Goal: Transaction & Acquisition: Purchase product/service

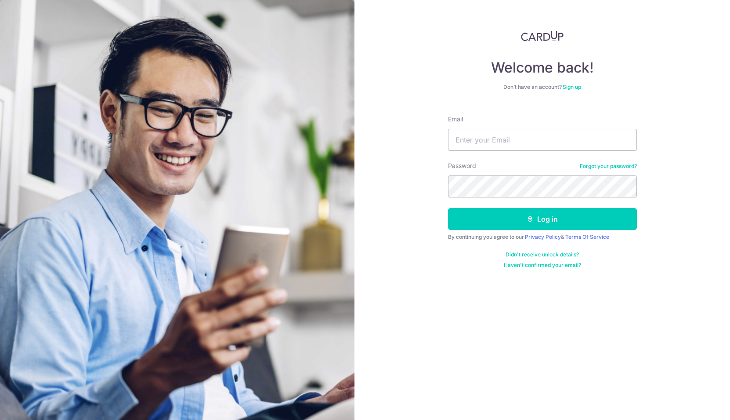
click at [473, 142] on input "Email" at bounding box center [542, 140] width 189 height 22
type input "mail@tcw.sg"
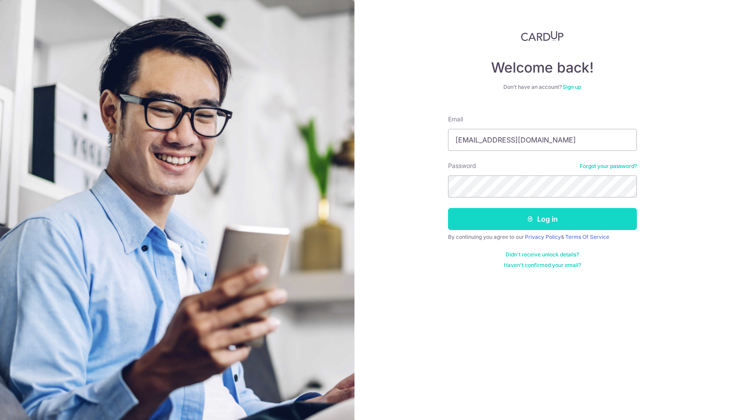
click at [538, 218] on button "Log in" at bounding box center [542, 219] width 189 height 22
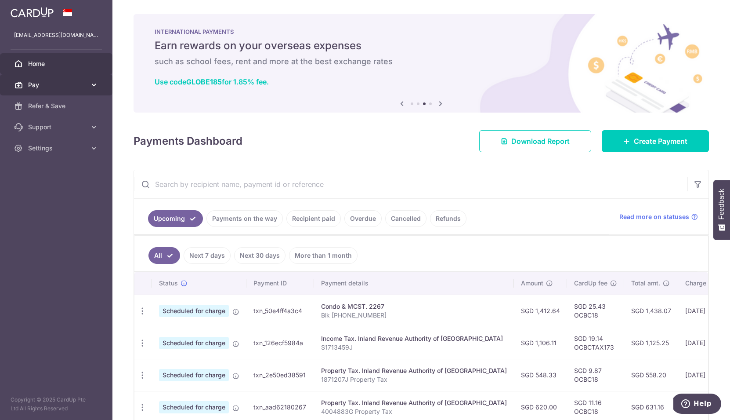
click at [50, 87] on span "Pay" at bounding box center [57, 84] width 58 height 9
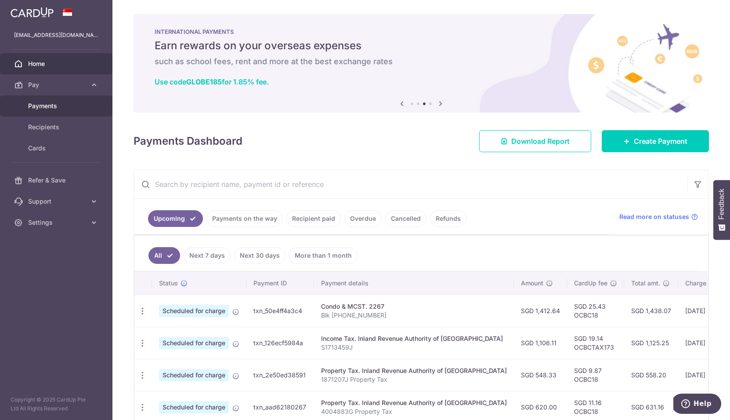
click at [45, 107] on span "Payments" at bounding box center [57, 106] width 58 height 9
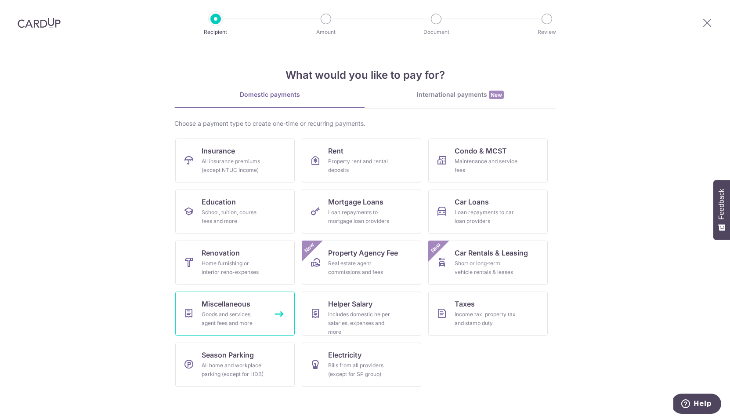
drag, startPoint x: 226, startPoint y: 311, endPoint x: 215, endPoint y: 287, distance: 26.0
click at [226, 311] on div "Goods and services, agent fees and more" at bounding box center [233, 319] width 63 height 18
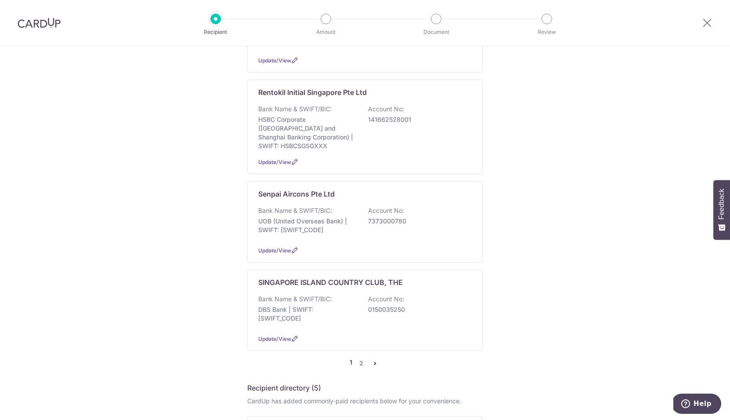
scroll to position [751, 0]
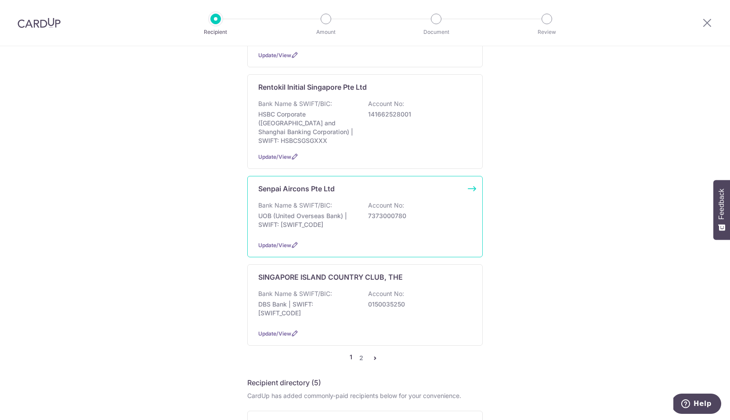
click at [339, 229] on p "UOB (United Overseas Bank) | SWIFT: [SWIFT_CODE]" at bounding box center [307, 220] width 98 height 18
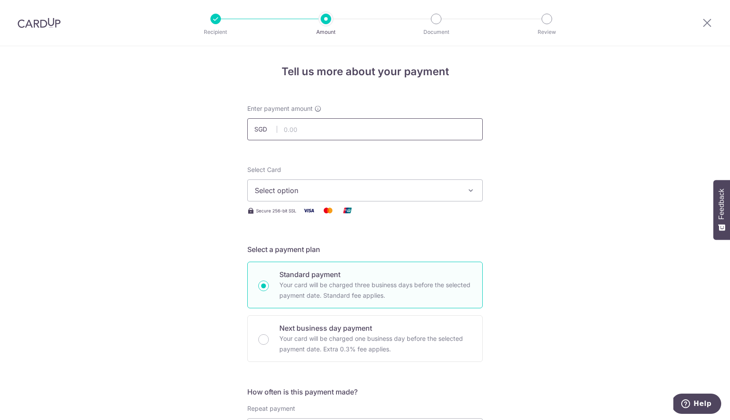
click at [304, 134] on input "text" at bounding box center [365, 129] width 236 height 22
type input "1,330.00"
click at [305, 184] on button "Select option" at bounding box center [365, 190] width 236 height 22
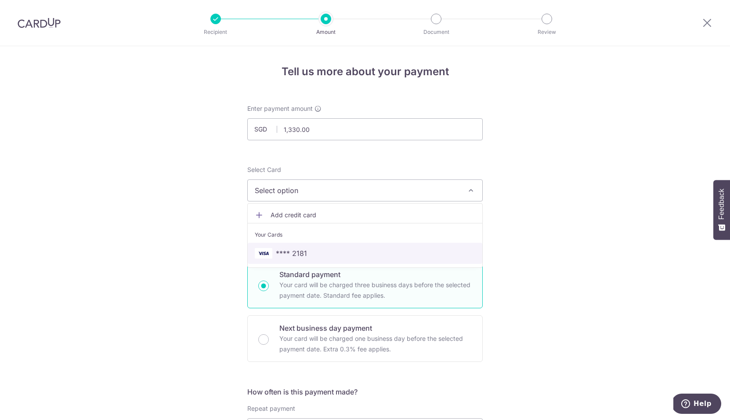
click at [305, 253] on span "**** 2181" at bounding box center [365, 253] width 221 height 11
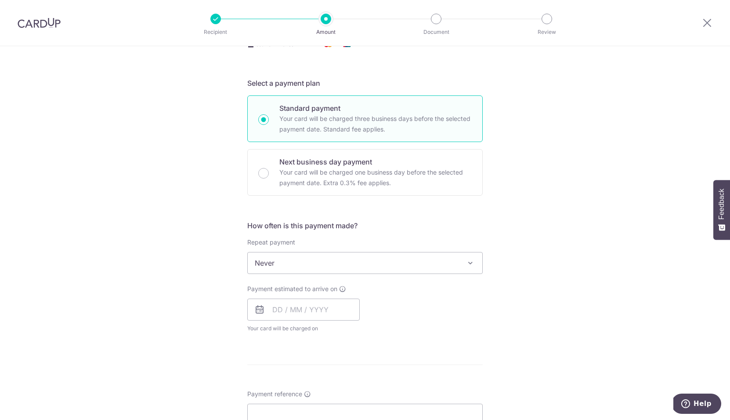
scroll to position [171, 0]
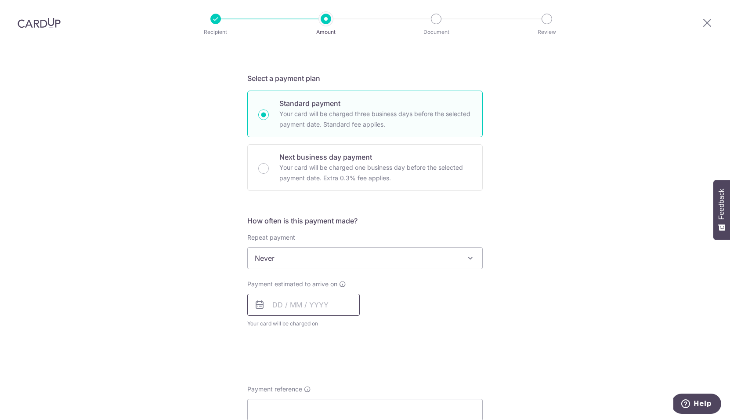
click at [309, 310] on input "text" at bounding box center [303, 305] width 113 height 22
click at [316, 384] on link "8" at bounding box center [318, 385] width 14 height 14
type input "08/10/2025"
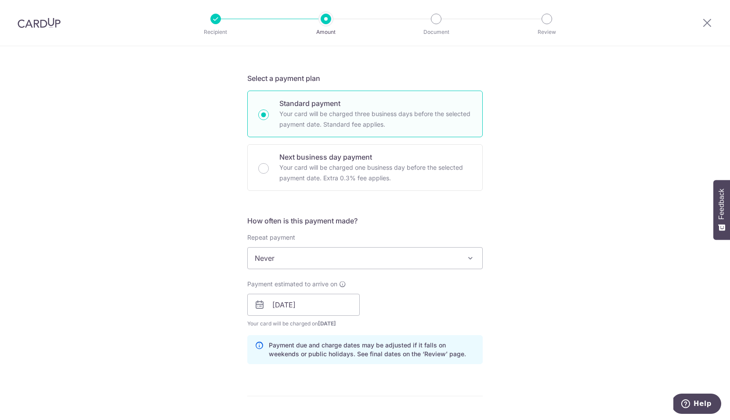
click at [574, 246] on div "Tell us more about your payment Enter payment amount SGD 1,330.00 1330.00 Selec…" at bounding box center [365, 290] width 730 height 831
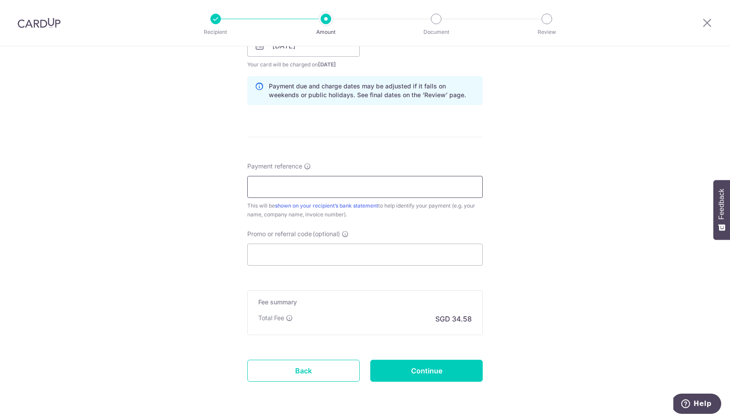
scroll to position [433, 0]
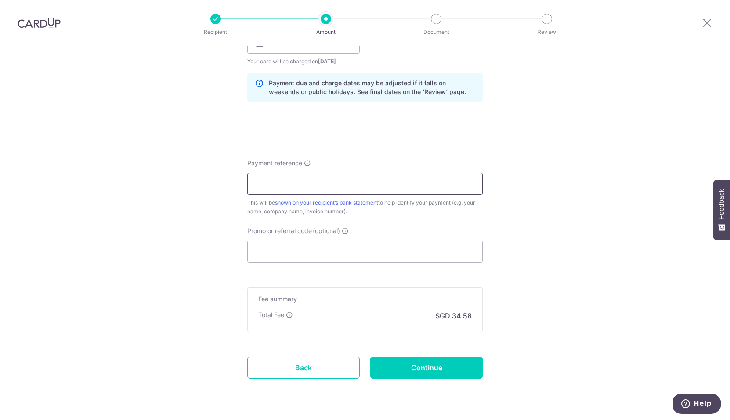
click at [315, 187] on input "Payment reference" at bounding box center [365, 184] width 236 height 22
click at [251, 184] on input "1068" at bounding box center [365, 184] width 236 height 22
type input "Estimate 1068"
click at [294, 249] on input "Promo or referral code (optional)" at bounding box center [365, 251] width 236 height 22
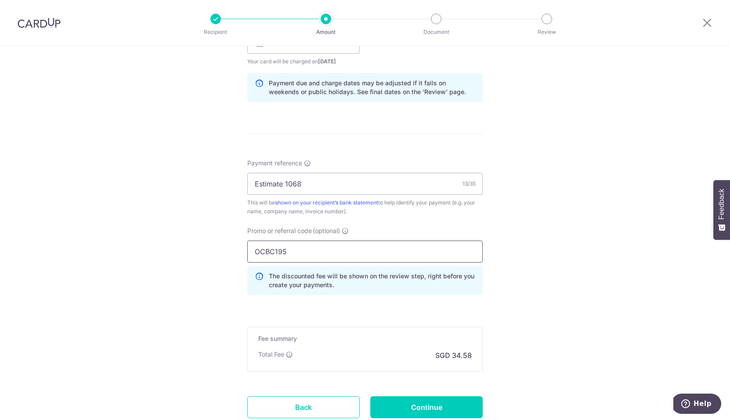
type input "OCBC195"
click at [591, 267] on div "Tell us more about your payment Enter payment amount SGD 1,330.00 1330.00 Selec…" at bounding box center [365, 48] width 730 height 871
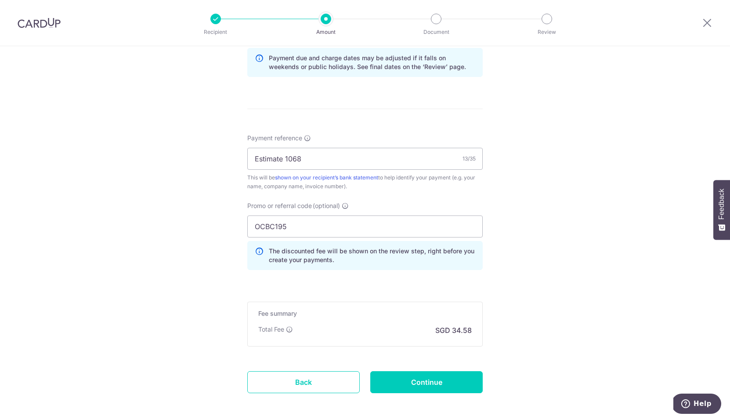
scroll to position [497, 0]
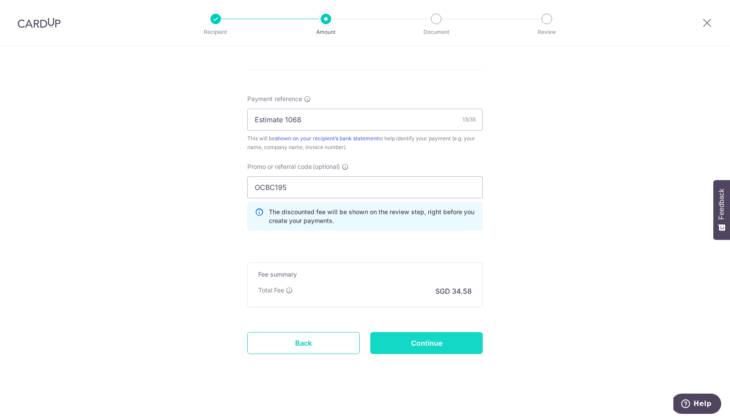
click at [430, 340] on input "Continue" at bounding box center [427, 343] width 113 height 22
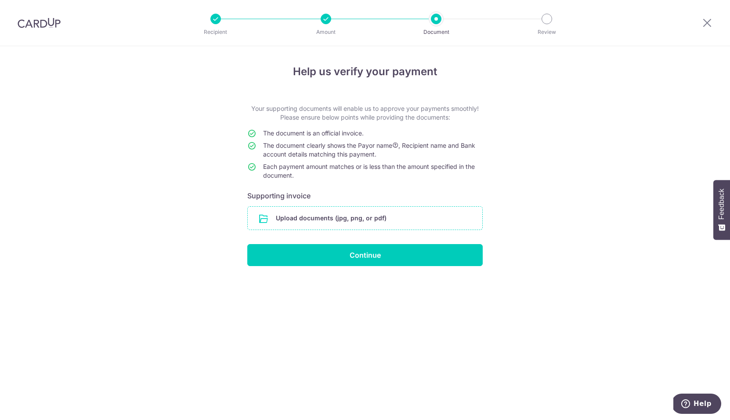
click at [407, 226] on input "file" at bounding box center [365, 218] width 235 height 23
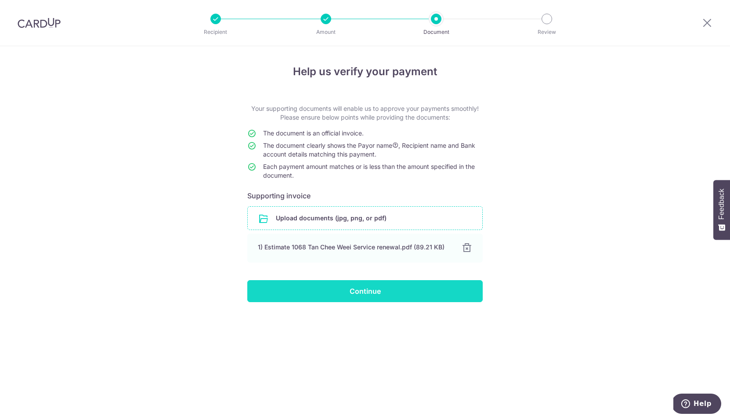
click at [429, 291] on input "Continue" at bounding box center [365, 291] width 236 height 22
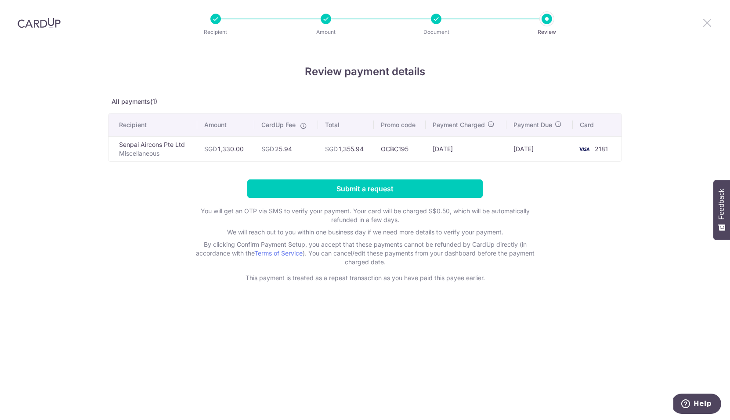
click at [711, 23] on icon at bounding box center [707, 22] width 11 height 11
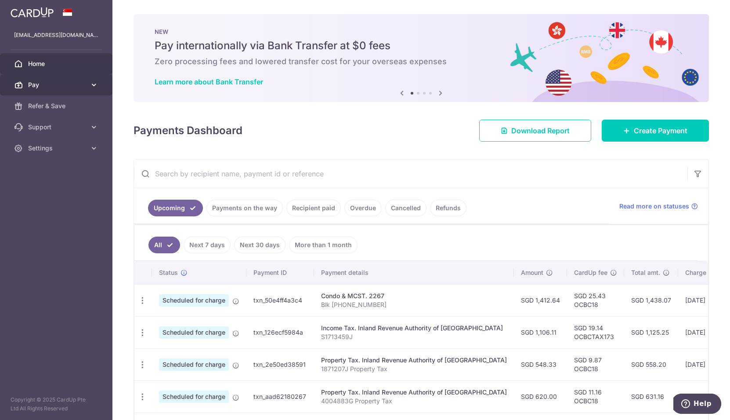
click at [33, 83] on span "Pay" at bounding box center [57, 84] width 58 height 9
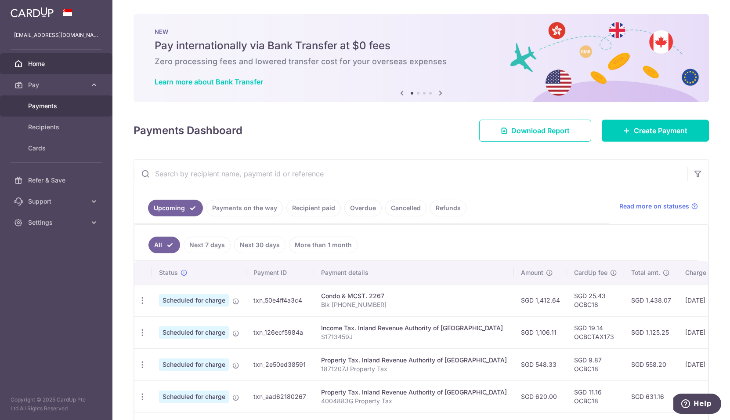
click at [36, 104] on span "Payments" at bounding box center [57, 106] width 58 height 9
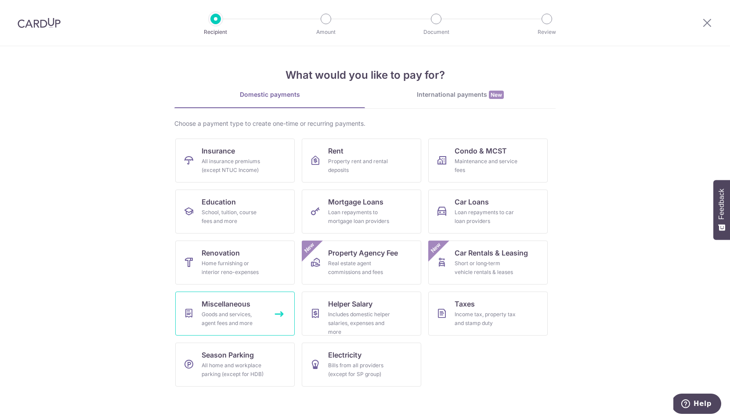
click at [262, 308] on link "Miscellaneous Goods and services, agent fees and more" at bounding box center [235, 313] width 120 height 44
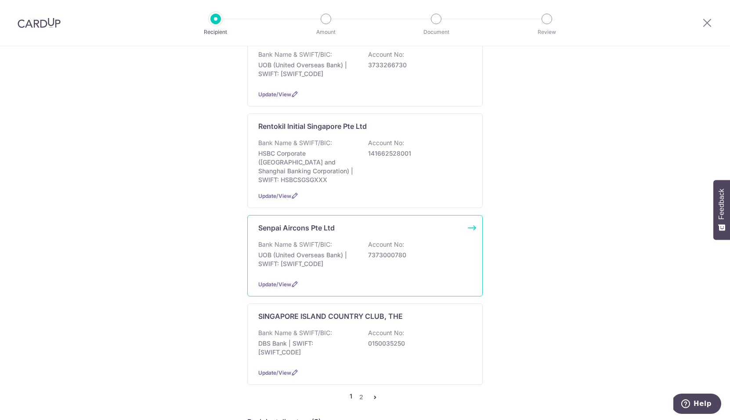
scroll to position [705, 0]
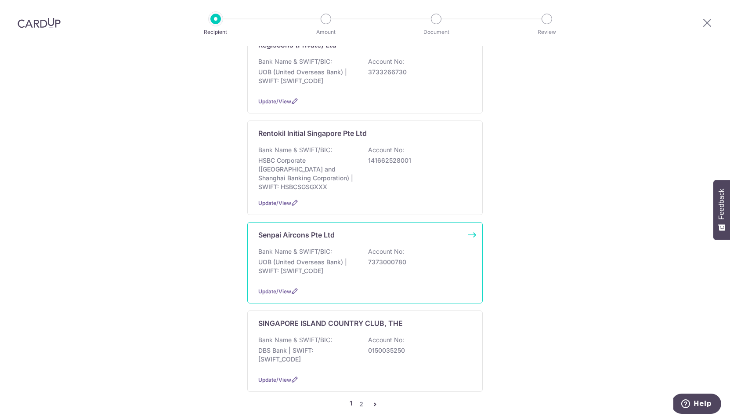
click at [360, 278] on div "Senpai Aircons Pte Ltd Bank Name & SWIFT/BIC: UOB (United Overseas Bank) | SWIF…" at bounding box center [365, 262] width 236 height 81
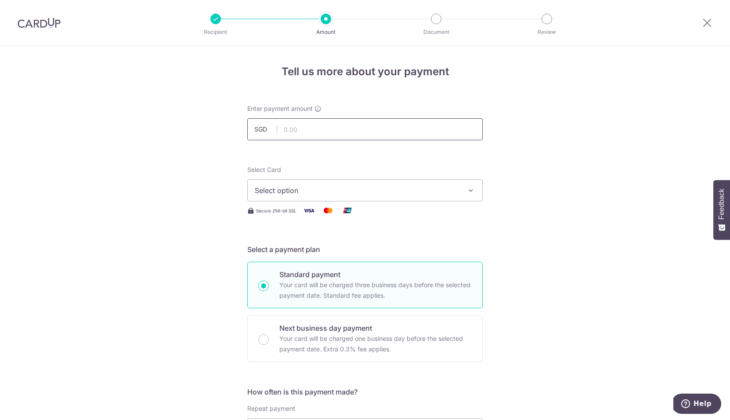
click at [309, 132] on input "text" at bounding box center [365, 129] width 236 height 22
type input "1,330.00"
click at [301, 196] on button "Select option" at bounding box center [365, 190] width 236 height 22
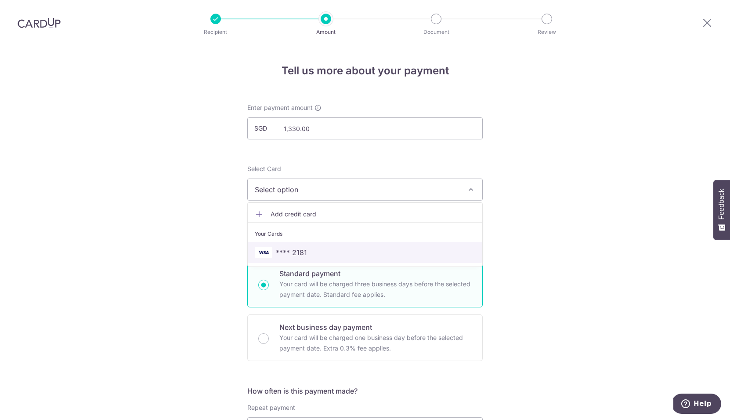
click at [307, 255] on span "**** 2181" at bounding box center [365, 252] width 221 height 11
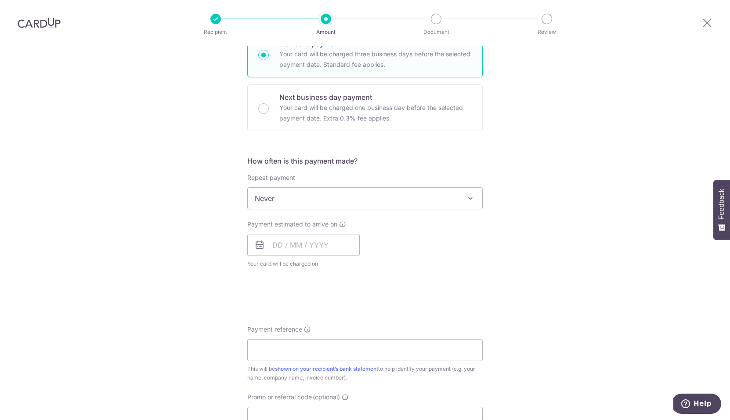
scroll to position [233, 0]
click at [273, 241] on input "text" at bounding box center [303, 242] width 113 height 22
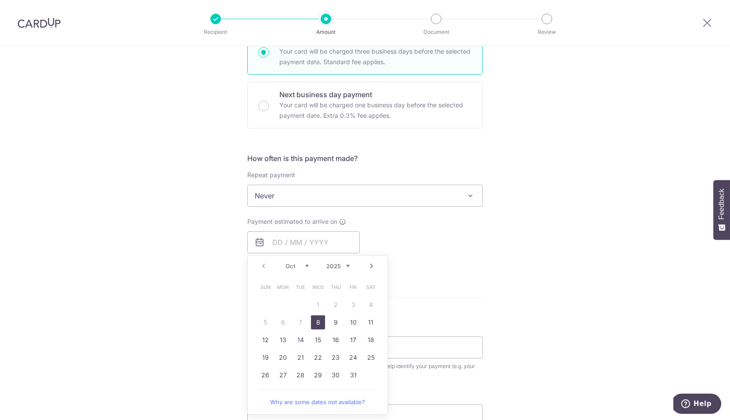
click at [315, 323] on link "8" at bounding box center [318, 322] width 14 height 14
type input "08/10/2025"
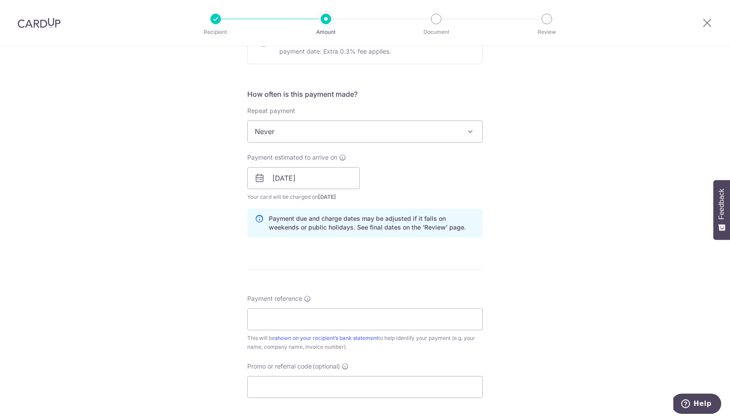
scroll to position [301, 0]
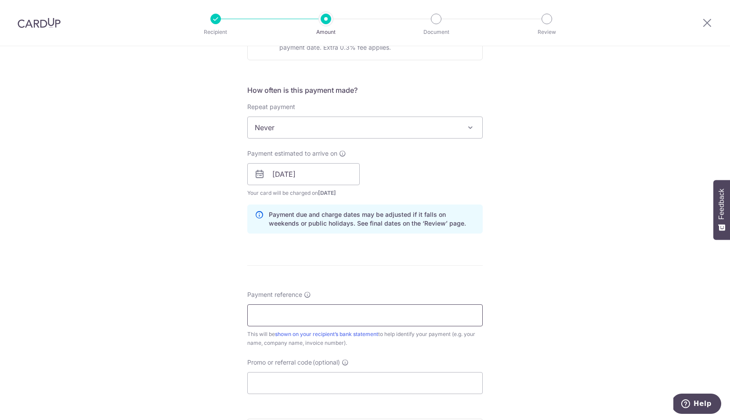
click at [292, 320] on input "Payment reference" at bounding box center [365, 315] width 236 height 22
click at [331, 308] on input "Estimate 1068" at bounding box center [365, 315] width 236 height 22
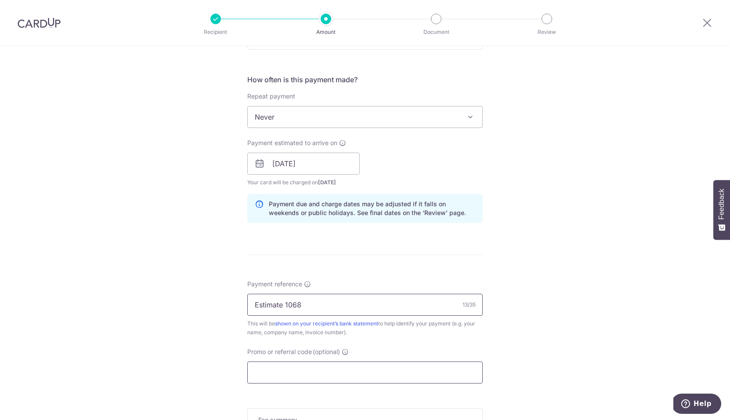
scroll to position [312, 0]
type input "Estimate 1068"
click at [334, 369] on input "Promo or referral code (optional)" at bounding box center [365, 372] width 236 height 22
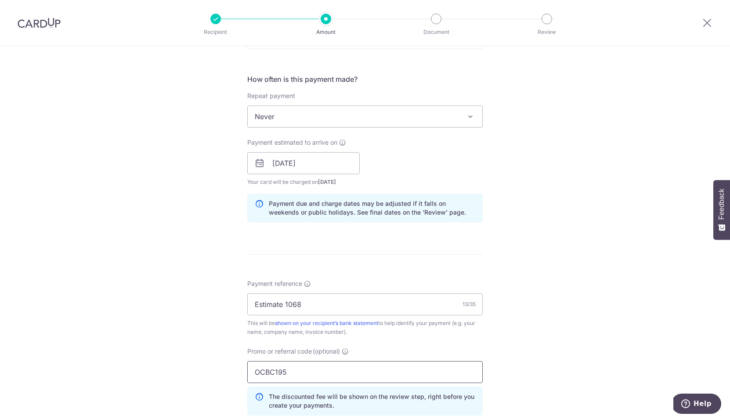
type input "OCBC195"
click at [399, 340] on div "Payment reference Estimate 1068 13/35 This will be shown on your recipient’s ba…" at bounding box center [365, 350] width 236 height 143
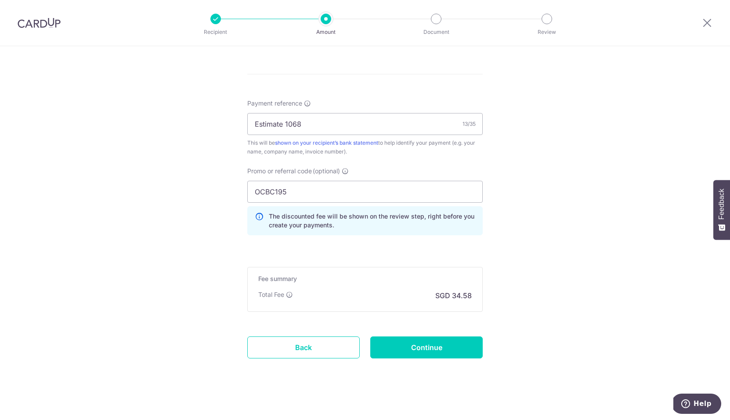
scroll to position [497, 0]
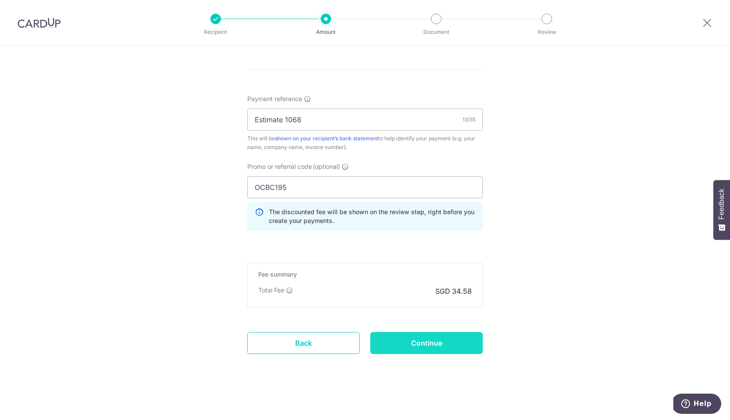
click at [400, 346] on input "Continue" at bounding box center [427, 343] width 113 height 22
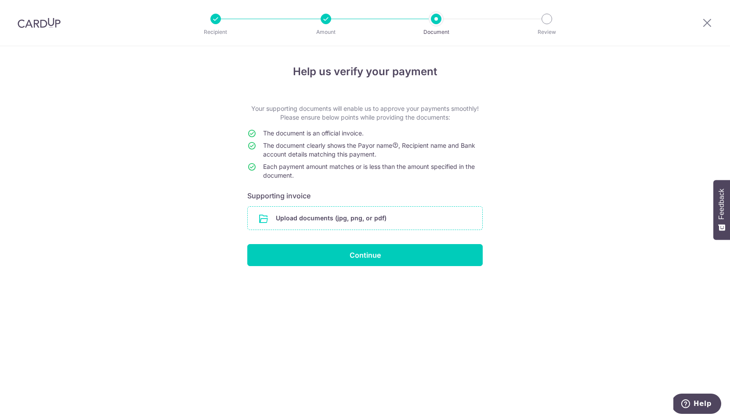
click at [314, 221] on input "file" at bounding box center [365, 218] width 235 height 23
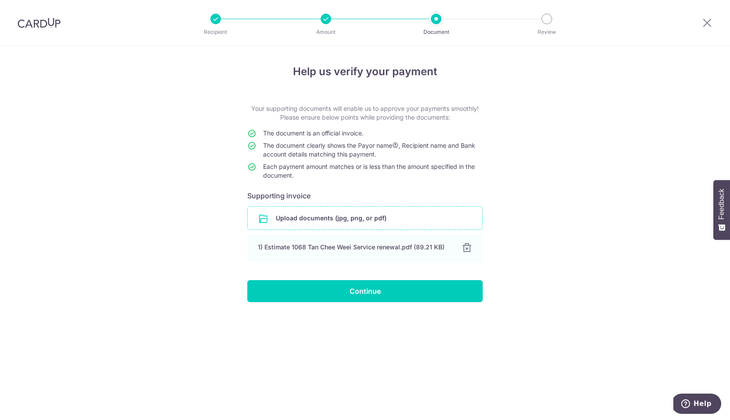
click at [209, 254] on div "Help us verify your payment Your supporting documents will enable us to approve…" at bounding box center [365, 233] width 730 height 374
click at [709, 25] on icon at bounding box center [707, 22] width 11 height 11
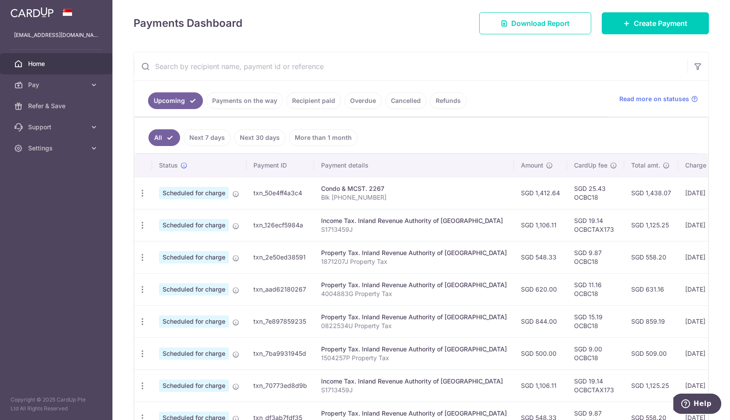
scroll to position [107, 0]
click at [315, 99] on link "Recipient paid" at bounding box center [314, 101] width 54 height 17
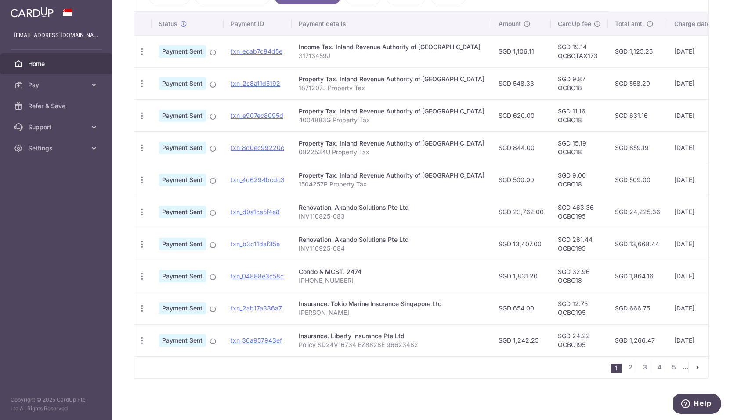
scroll to position [217, 0]
click at [627, 367] on link "2" at bounding box center [630, 367] width 11 height 11
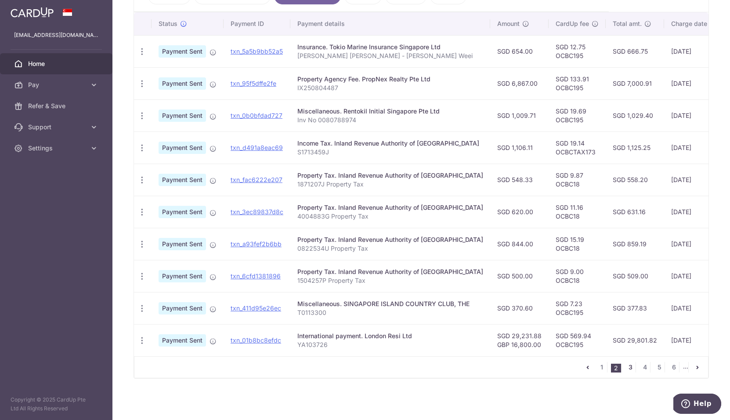
click at [627, 369] on link "3" at bounding box center [630, 367] width 11 height 11
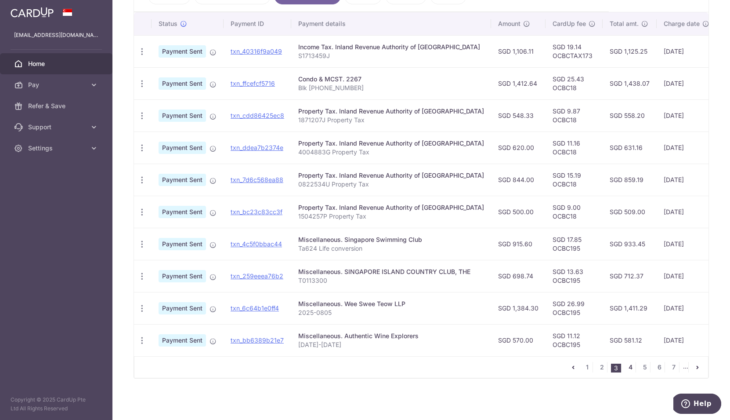
click at [627, 368] on link "4" at bounding box center [630, 367] width 11 height 11
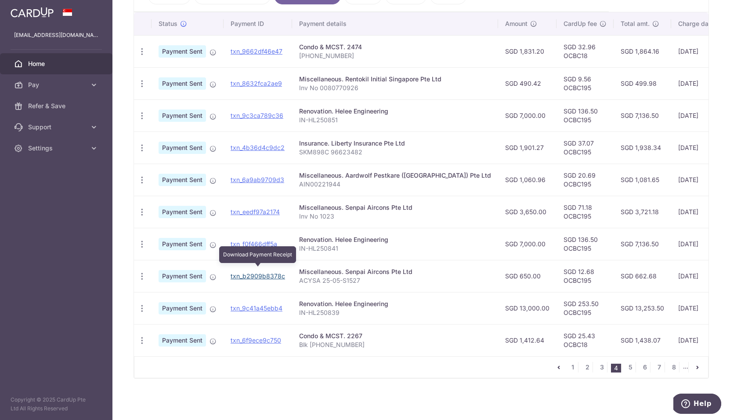
click at [248, 274] on link "txn_b2909b8378c" at bounding box center [258, 275] width 54 height 7
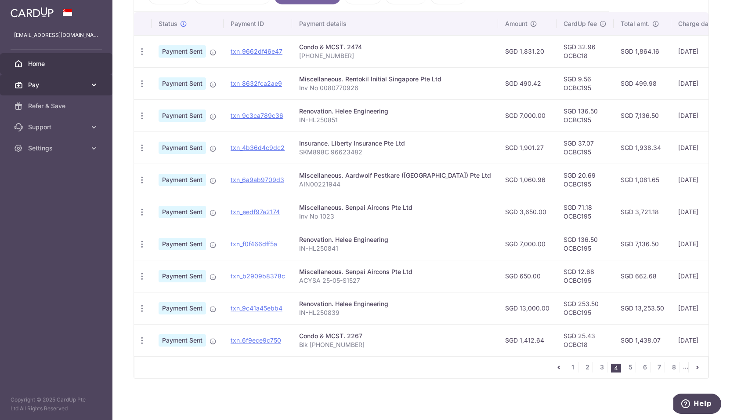
click at [45, 88] on span "Pay" at bounding box center [57, 84] width 58 height 9
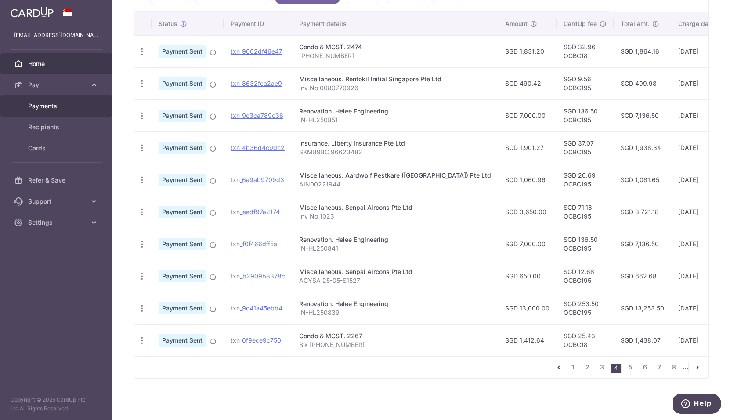
click at [48, 103] on span "Payments" at bounding box center [57, 106] width 58 height 9
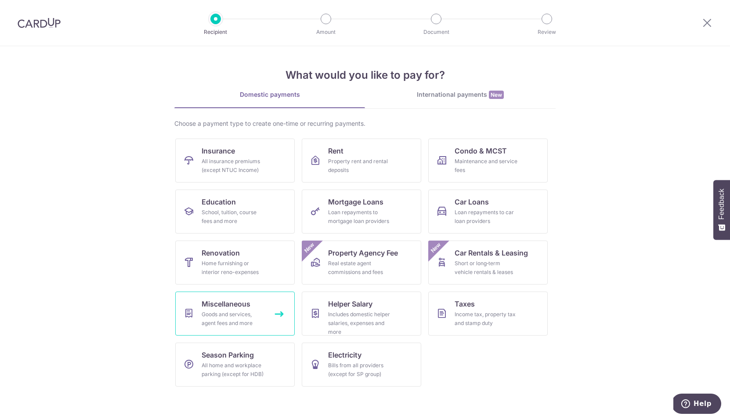
click at [225, 316] on div "Goods and services, agent fees and more" at bounding box center [233, 319] width 63 height 18
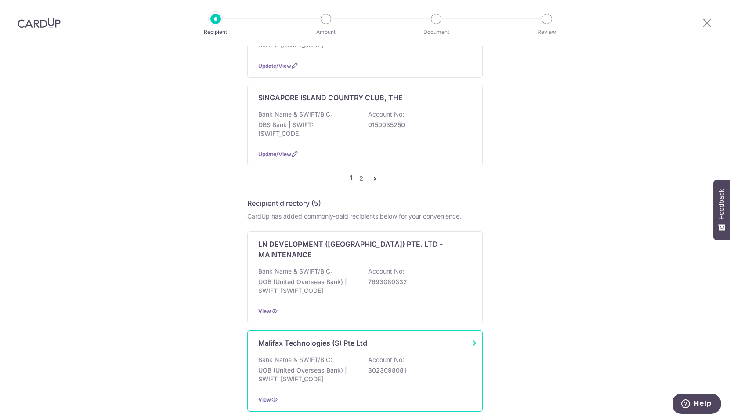
scroll to position [1300, 0]
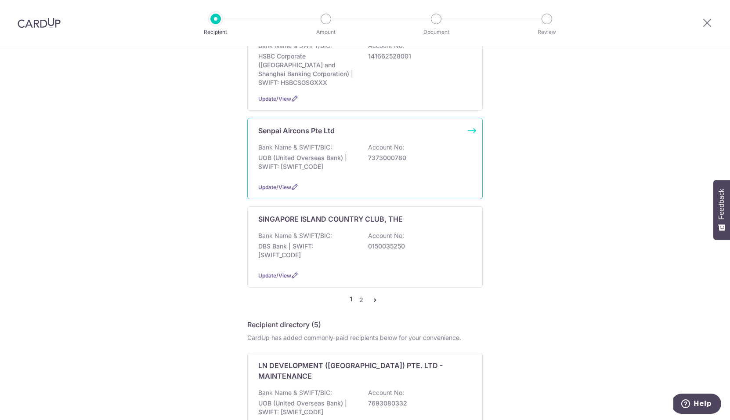
click at [308, 136] on div "Senpai Aircons Pte Ltd" at bounding box center [296, 130] width 76 height 11
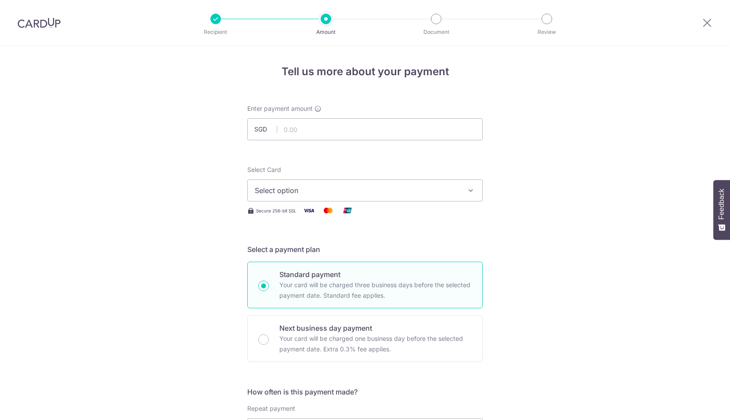
click at [281, 129] on input "text" at bounding box center [365, 129] width 236 height 22
type input "1,330.00"
click at [281, 189] on span "Select option" at bounding box center [357, 190] width 205 height 11
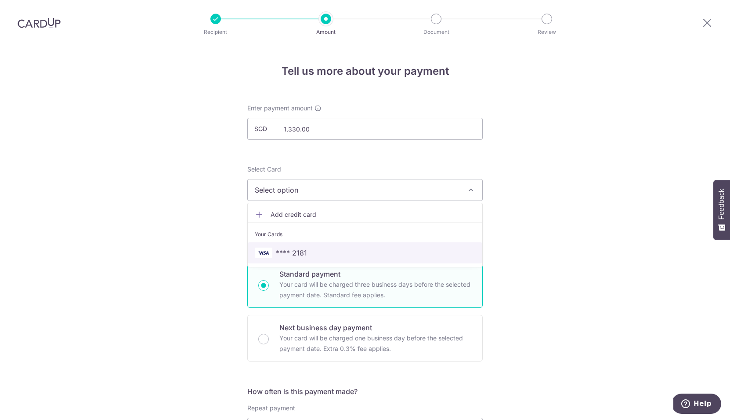
click at [288, 253] on span "**** 2181" at bounding box center [291, 252] width 31 height 11
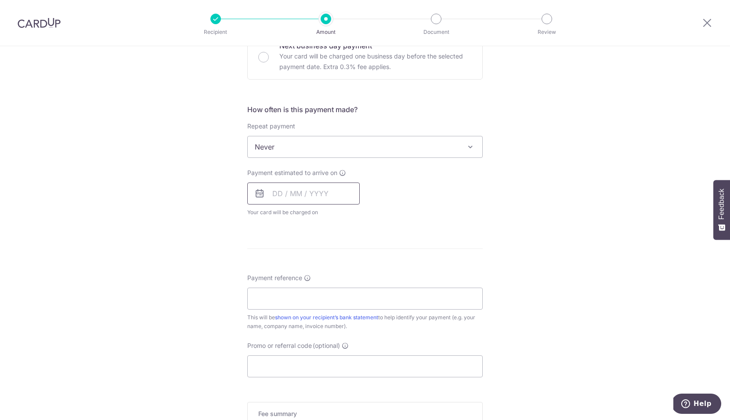
scroll to position [283, 0]
click at [315, 192] on input "text" at bounding box center [303, 192] width 113 height 22
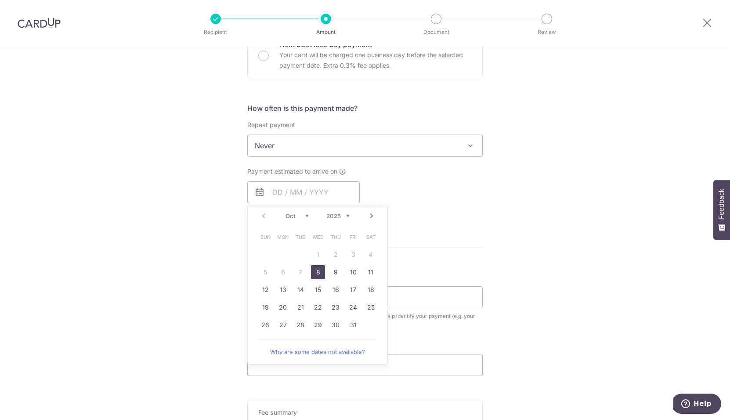
click at [316, 270] on link "8" at bounding box center [318, 272] width 14 height 14
type input "08/10/2025"
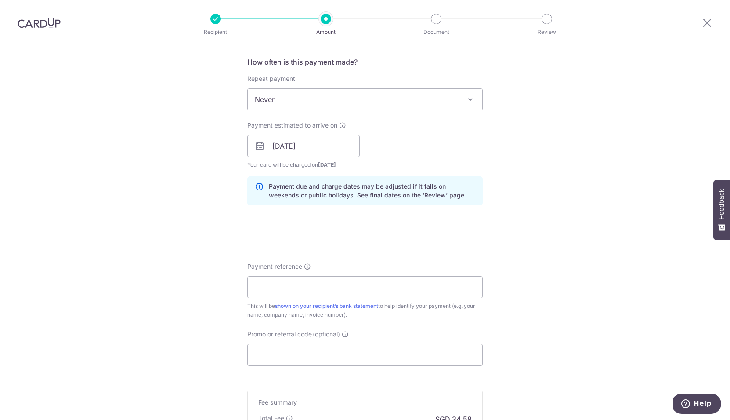
scroll to position [350, 0]
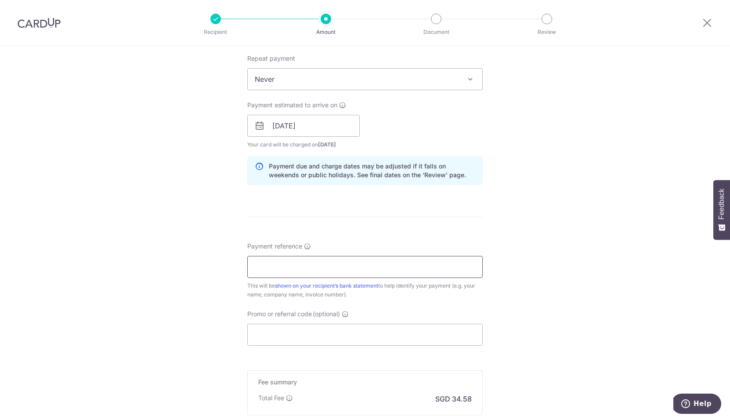
click at [265, 270] on input "Payment reference" at bounding box center [365, 267] width 236 height 22
type input "Estimate 1068"
click at [265, 335] on input "Promo or referral code (optional)" at bounding box center [365, 334] width 236 height 22
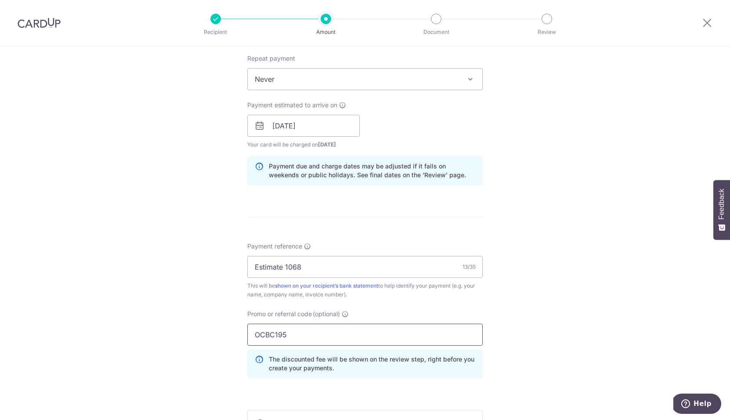
type input "OCBC195"
click at [527, 307] on div "Tell us more about your payment Enter payment amount SGD 1,330.00 1330.00 Selec…" at bounding box center [365, 131] width 730 height 871
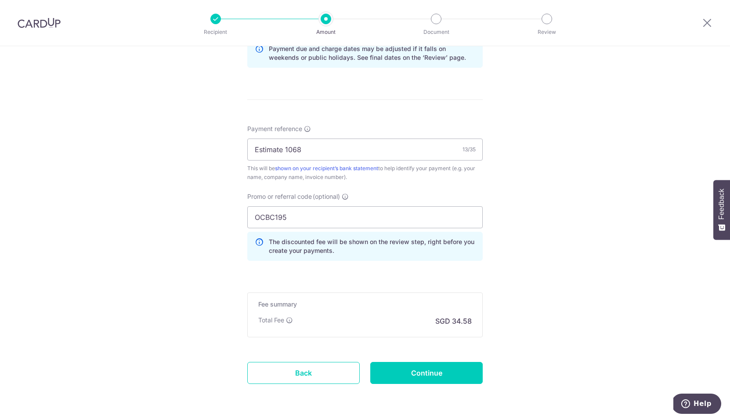
scroll to position [497, 0]
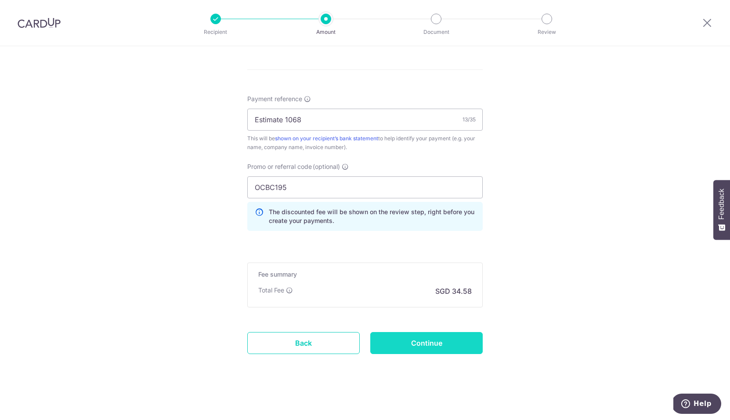
click at [420, 344] on input "Continue" at bounding box center [427, 343] width 113 height 22
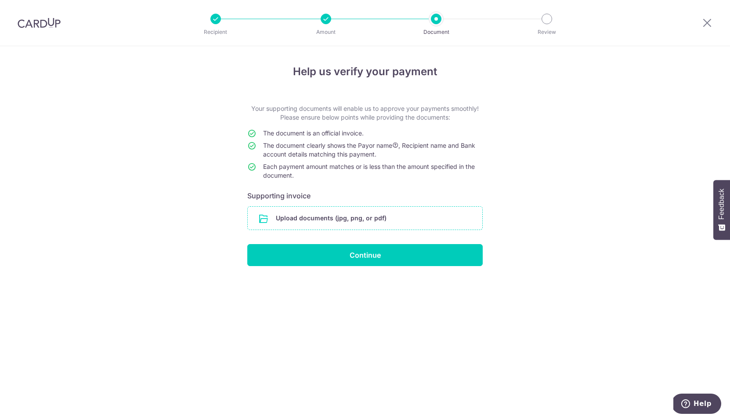
click at [331, 221] on input "file" at bounding box center [365, 218] width 235 height 23
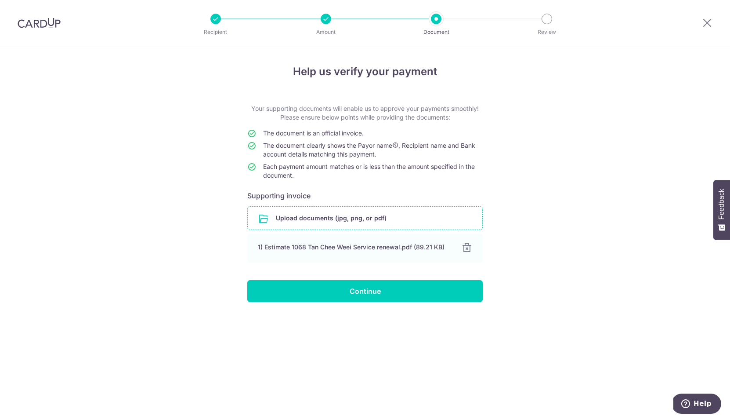
click at [379, 213] on input "file" at bounding box center [365, 218] width 235 height 23
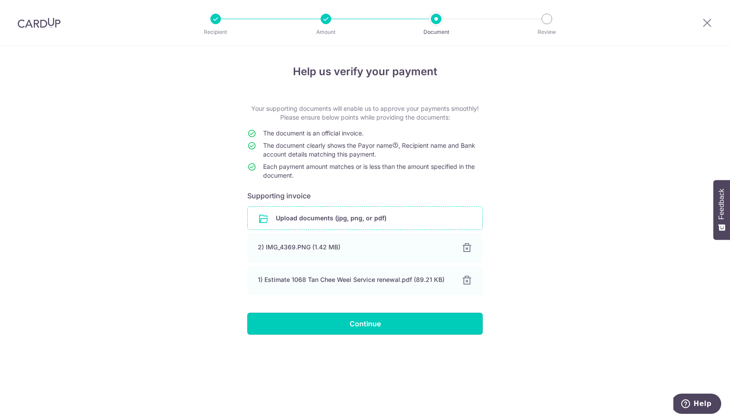
drag, startPoint x: 399, startPoint y: 329, endPoint x: 412, endPoint y: 326, distance: 14.0
click at [399, 329] on input "Continue" at bounding box center [365, 323] width 236 height 22
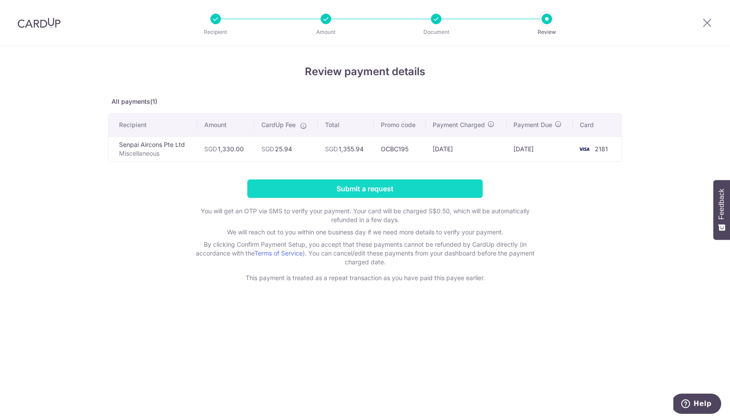
click at [375, 192] on input "Submit a request" at bounding box center [365, 188] width 236 height 18
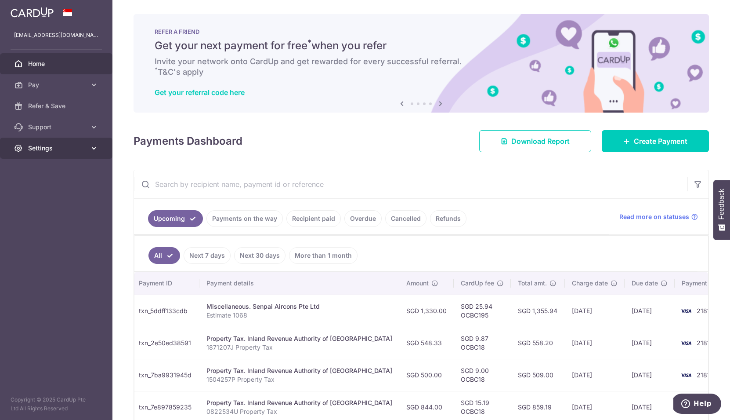
click at [53, 151] on span "Settings" at bounding box center [57, 148] width 58 height 9
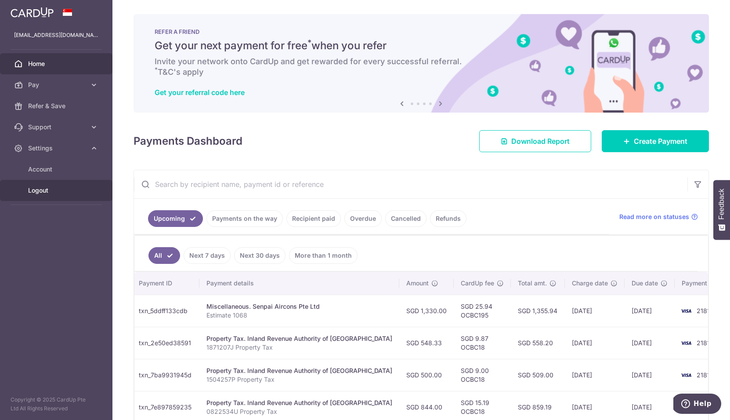
click at [42, 193] on span "Logout" at bounding box center [57, 190] width 58 height 9
